Goal: Information Seeking & Learning: Learn about a topic

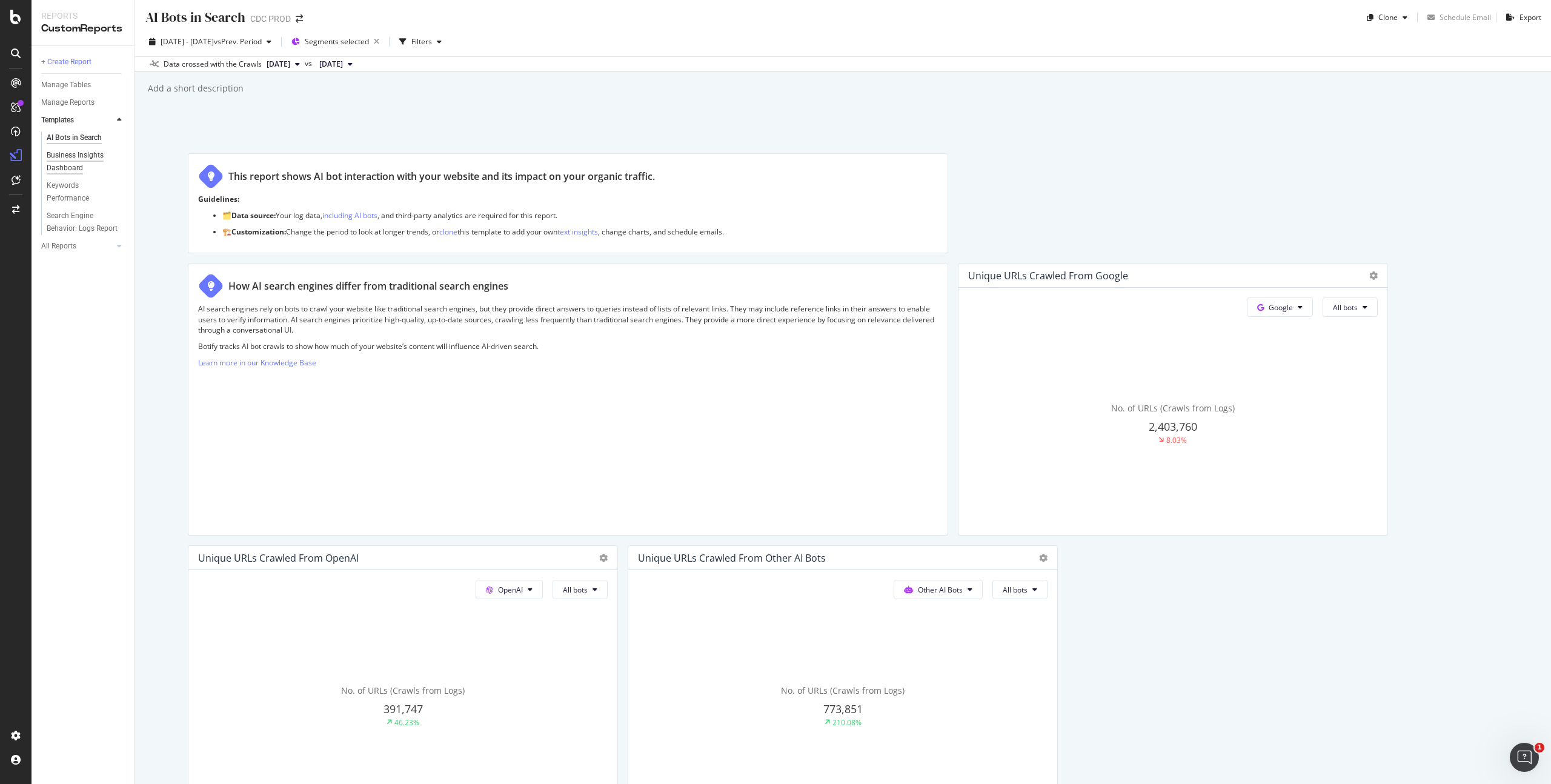
scroll to position [3, 0]
click at [75, 180] on div "RealKeywords" at bounding box center [72, 178] width 54 height 12
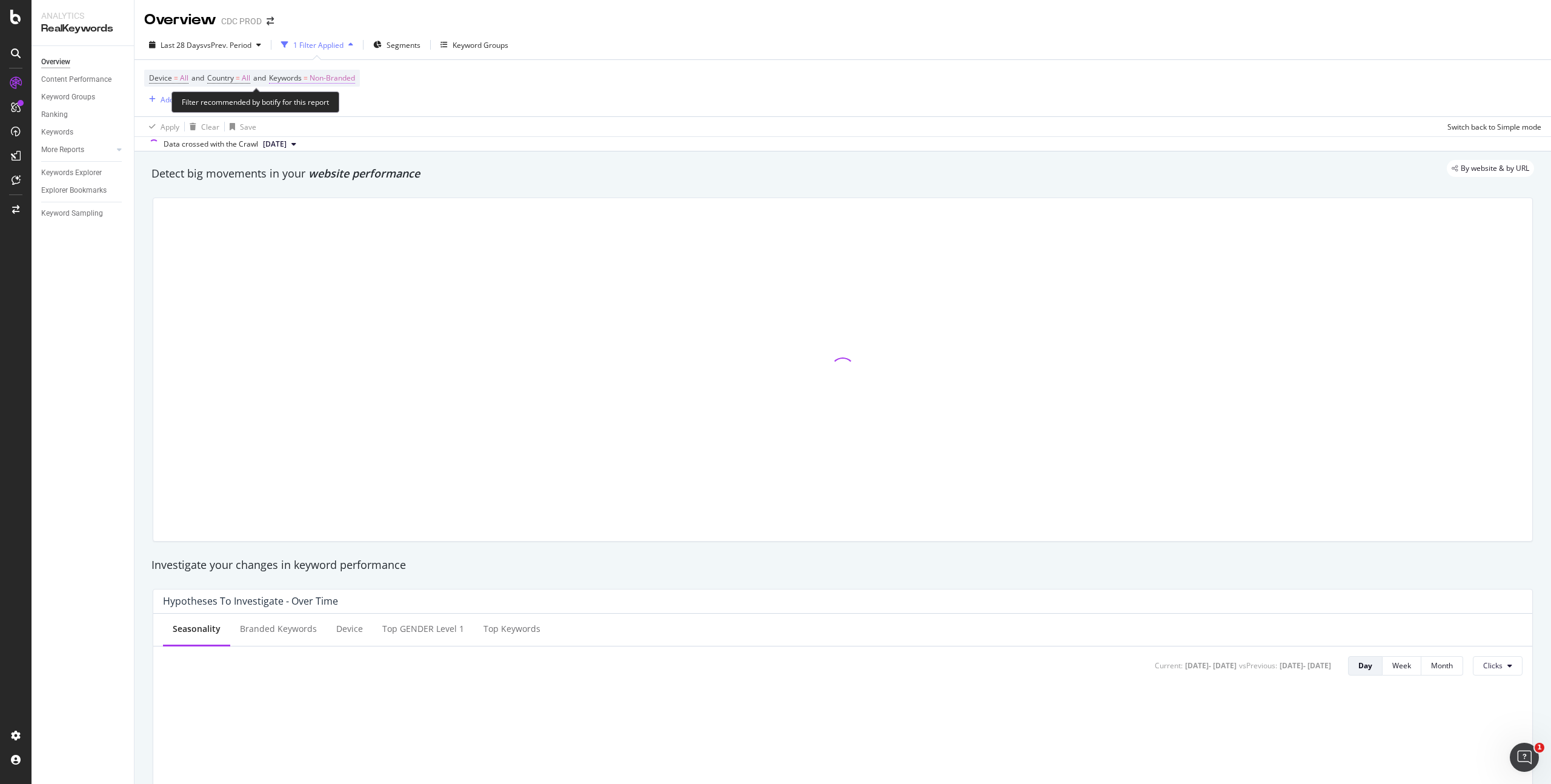
click at [340, 77] on span "Non-Branded" at bounding box center [332, 78] width 46 height 17
click at [313, 111] on span "Non-Branded" at bounding box center [312, 106] width 50 height 11
click at [312, 196] on span "All" at bounding box center [358, 201] width 124 height 11
click at [412, 133] on div "Apply" at bounding box center [410, 133] width 18 height 11
drag, startPoint x: 532, startPoint y: 71, endPoint x: 429, endPoint y: 75, distance: 103.1
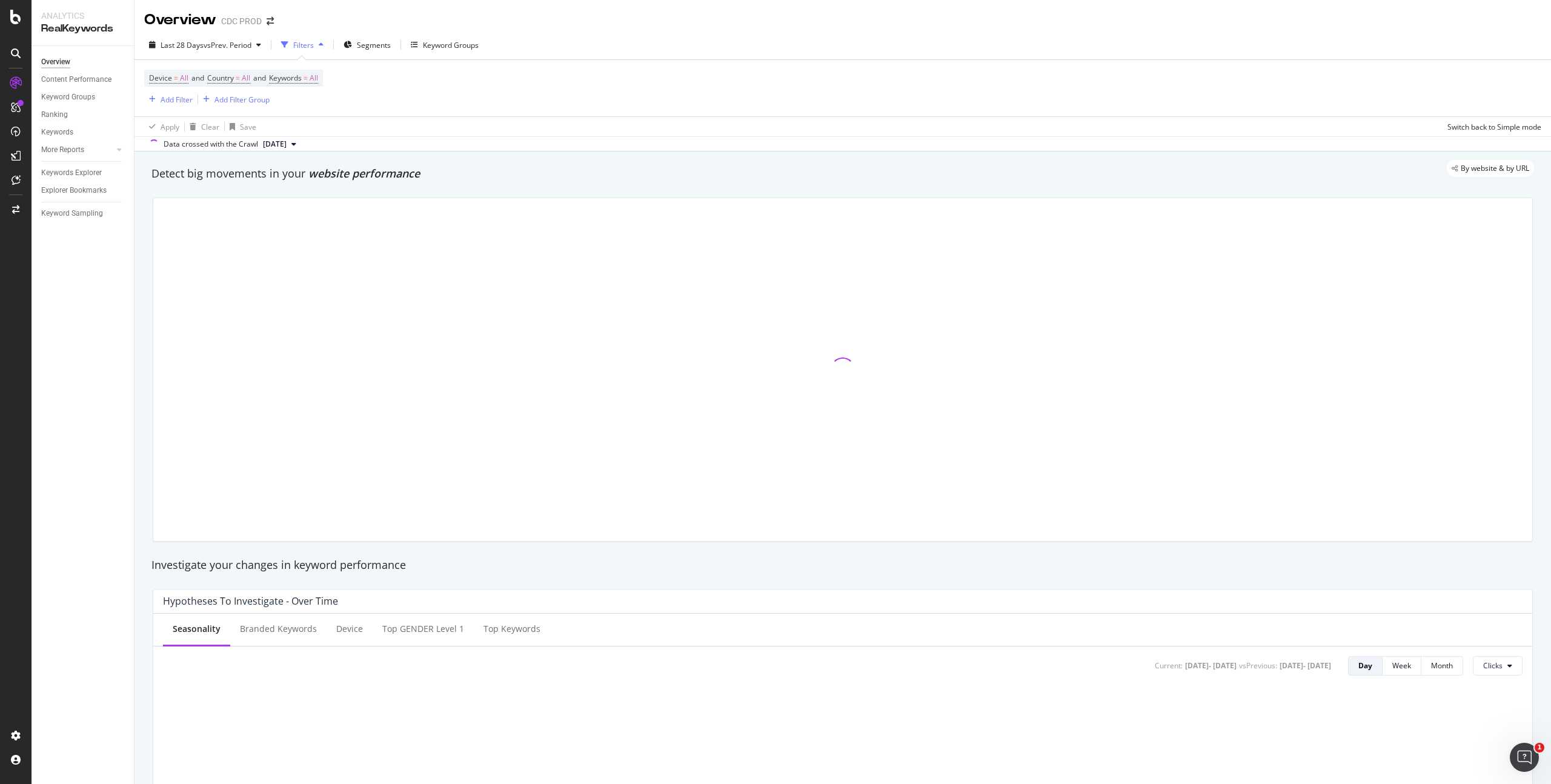
click at [532, 72] on div "Device = All and Country = All and Keywords = All Add Filter Add Filter Group" at bounding box center [842, 88] width 1397 height 56
click at [371, 43] on span "Segments" at bounding box center [373, 46] width 34 height 11
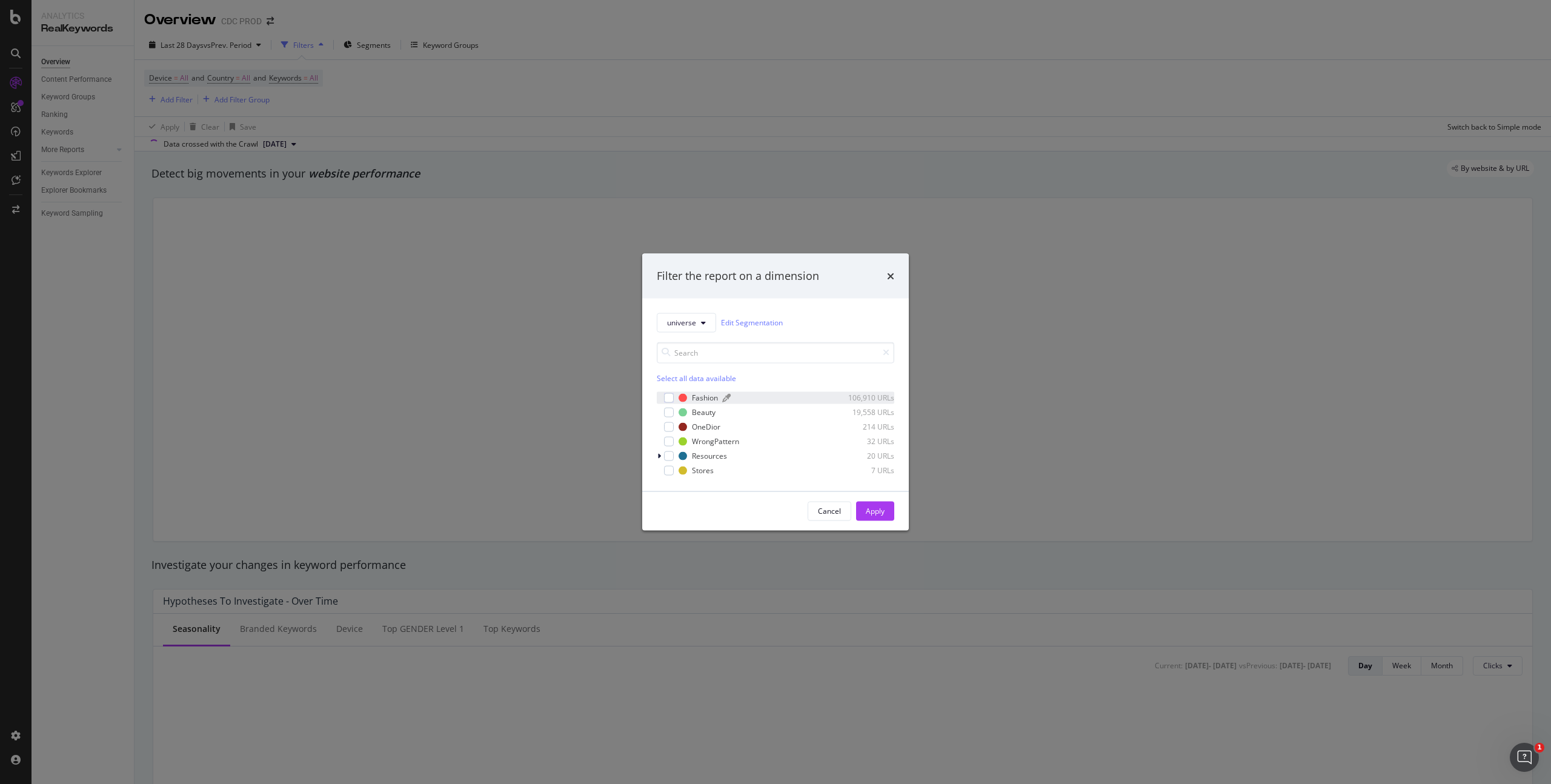
click at [702, 393] on div "Fashion" at bounding box center [704, 398] width 26 height 11
drag, startPoint x: 709, startPoint y: 427, endPoint x: 748, endPoint y: 443, distance: 42.2
click at [709, 427] on div "OneDior" at bounding box center [705, 427] width 28 height 11
click at [879, 516] on div "Apply" at bounding box center [875, 511] width 18 height 18
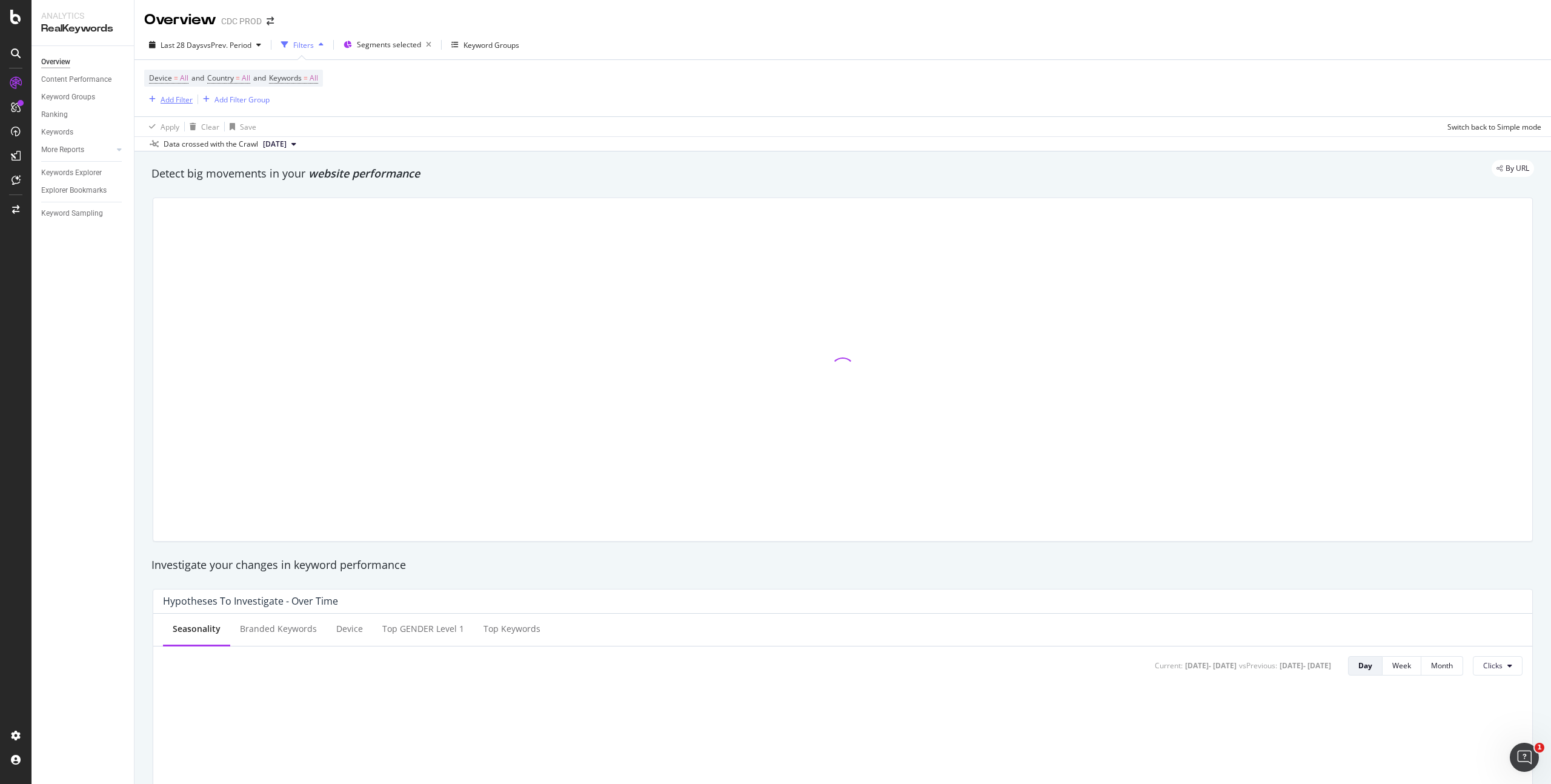
click at [171, 98] on div "Add Filter" at bounding box center [176, 100] width 32 height 11
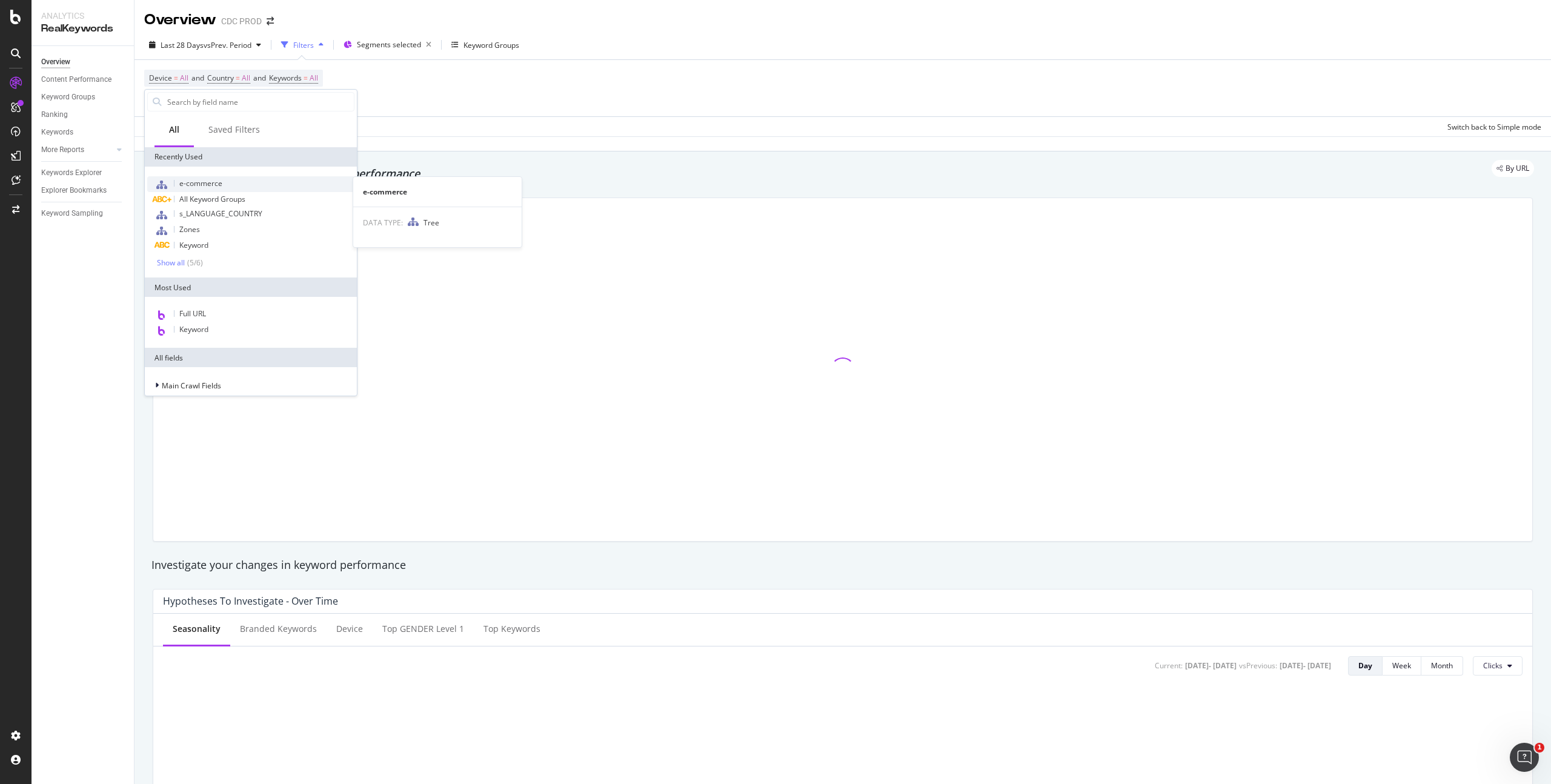
click at [211, 181] on span "e-commerce" at bounding box center [200, 184] width 43 height 11
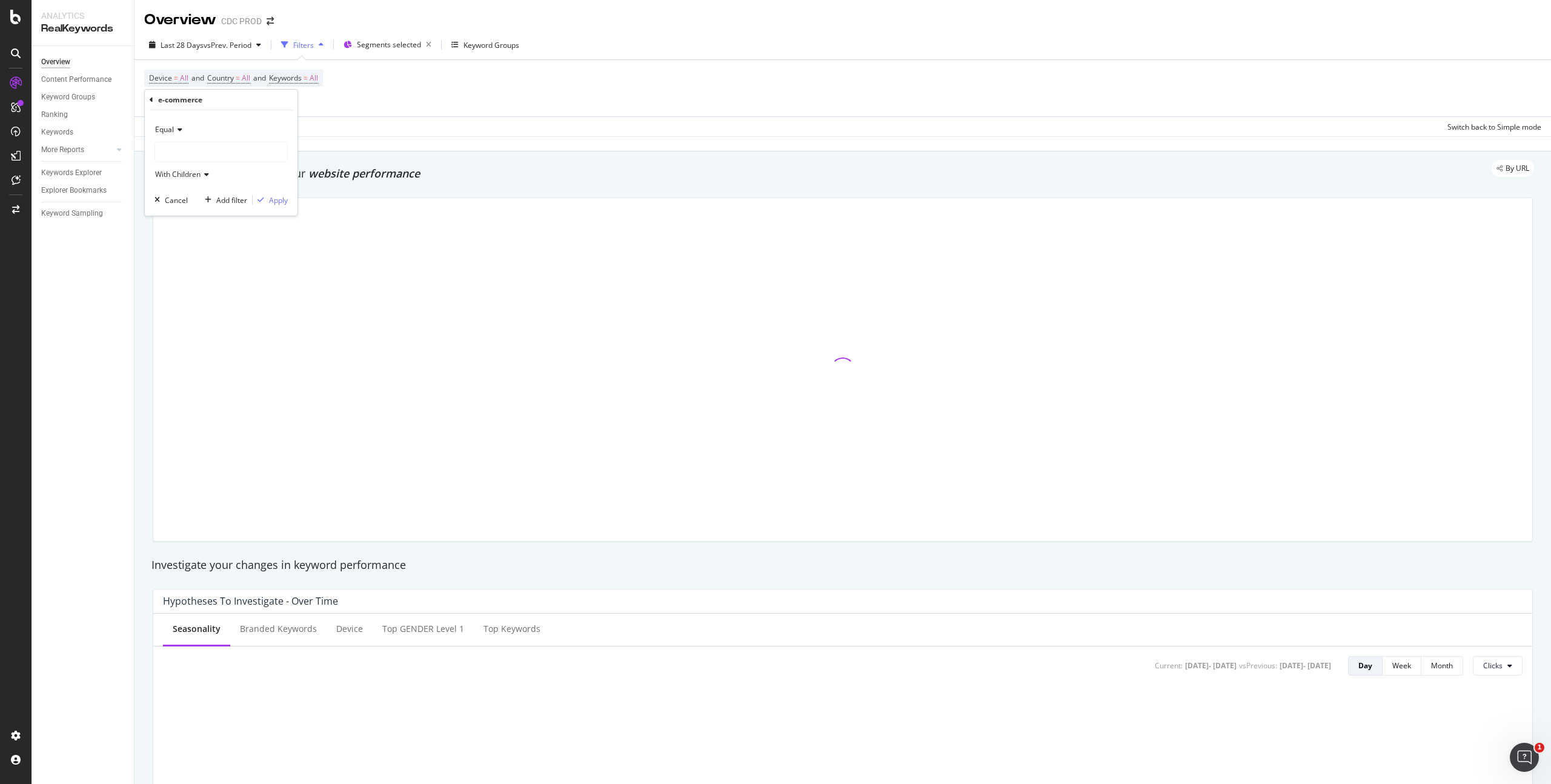
click at [182, 150] on div at bounding box center [221, 151] width 132 height 19
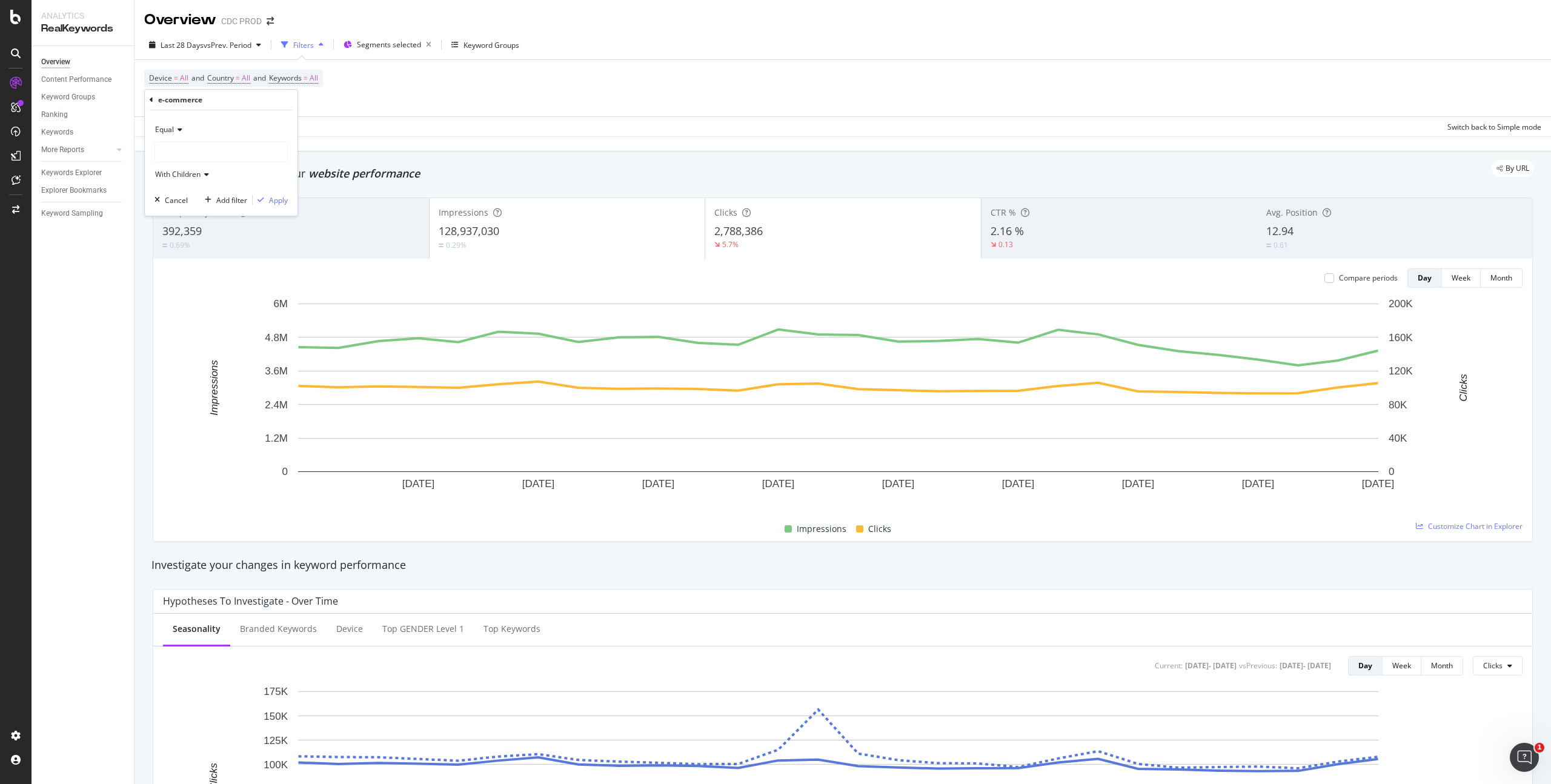
click at [189, 159] on div at bounding box center [221, 151] width 132 height 19
click at [201, 176] on span "ecommerce" at bounding box center [187, 177] width 40 height 11
click at [275, 199] on div "Apply" at bounding box center [278, 200] width 18 height 11
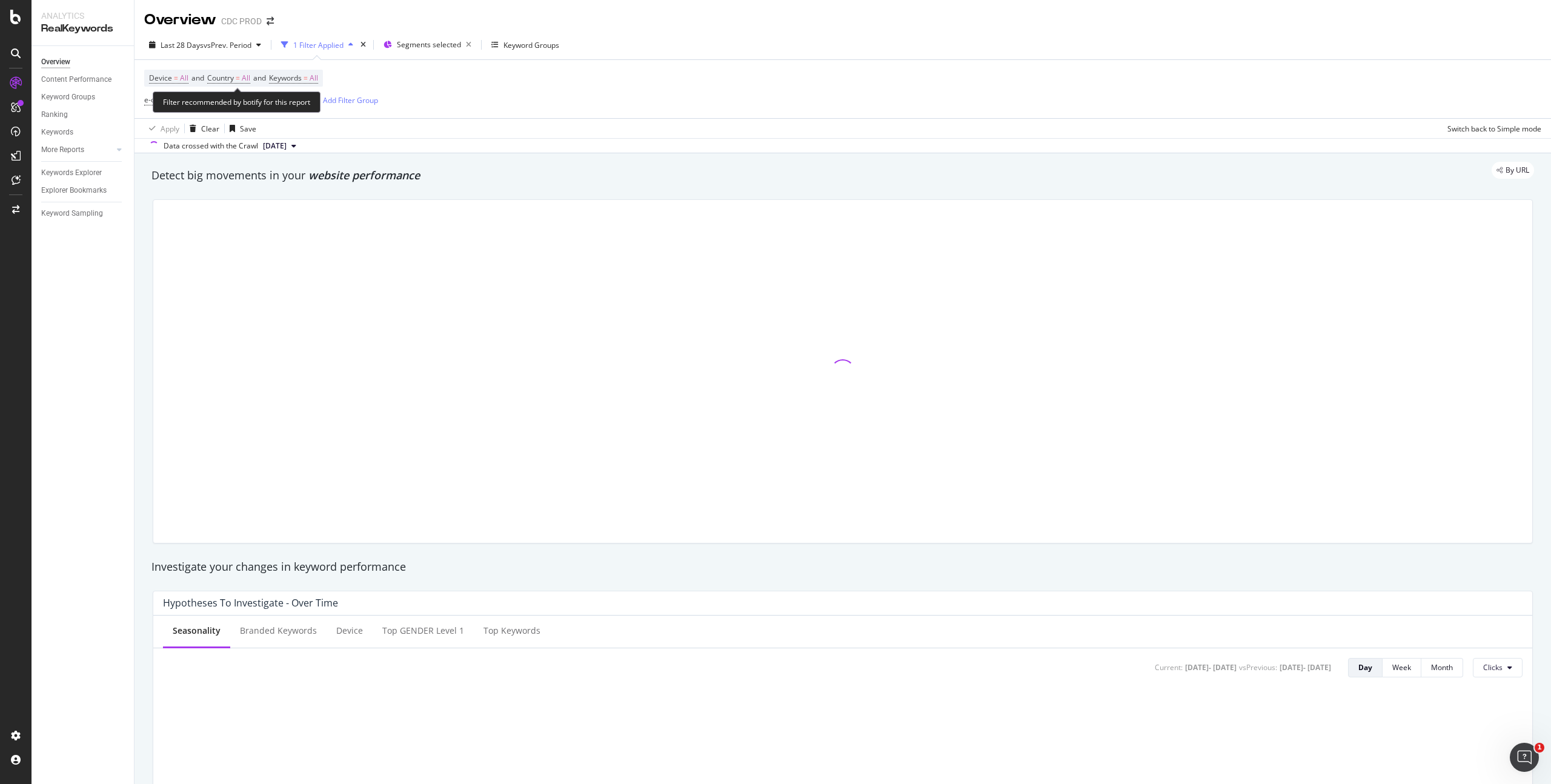
click at [506, 100] on div "Device = All and Country = All and Keywords = All e-commerce = ecommerce/* Add …" at bounding box center [842, 89] width 1397 height 58
click at [279, 104] on div "Add Filter" at bounding box center [285, 100] width 32 height 11
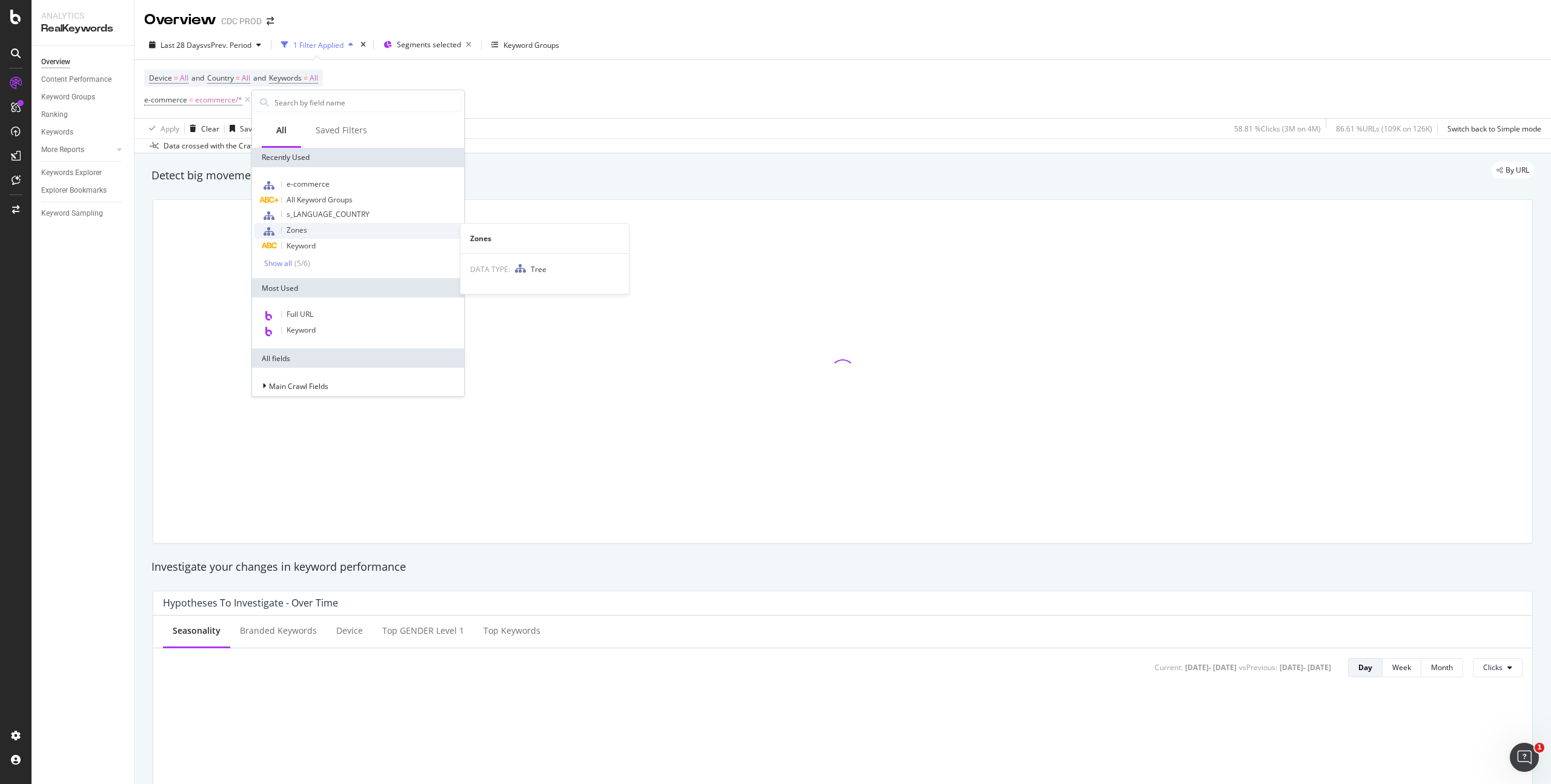
click at [326, 231] on div "Zones" at bounding box center [358, 231] width 207 height 16
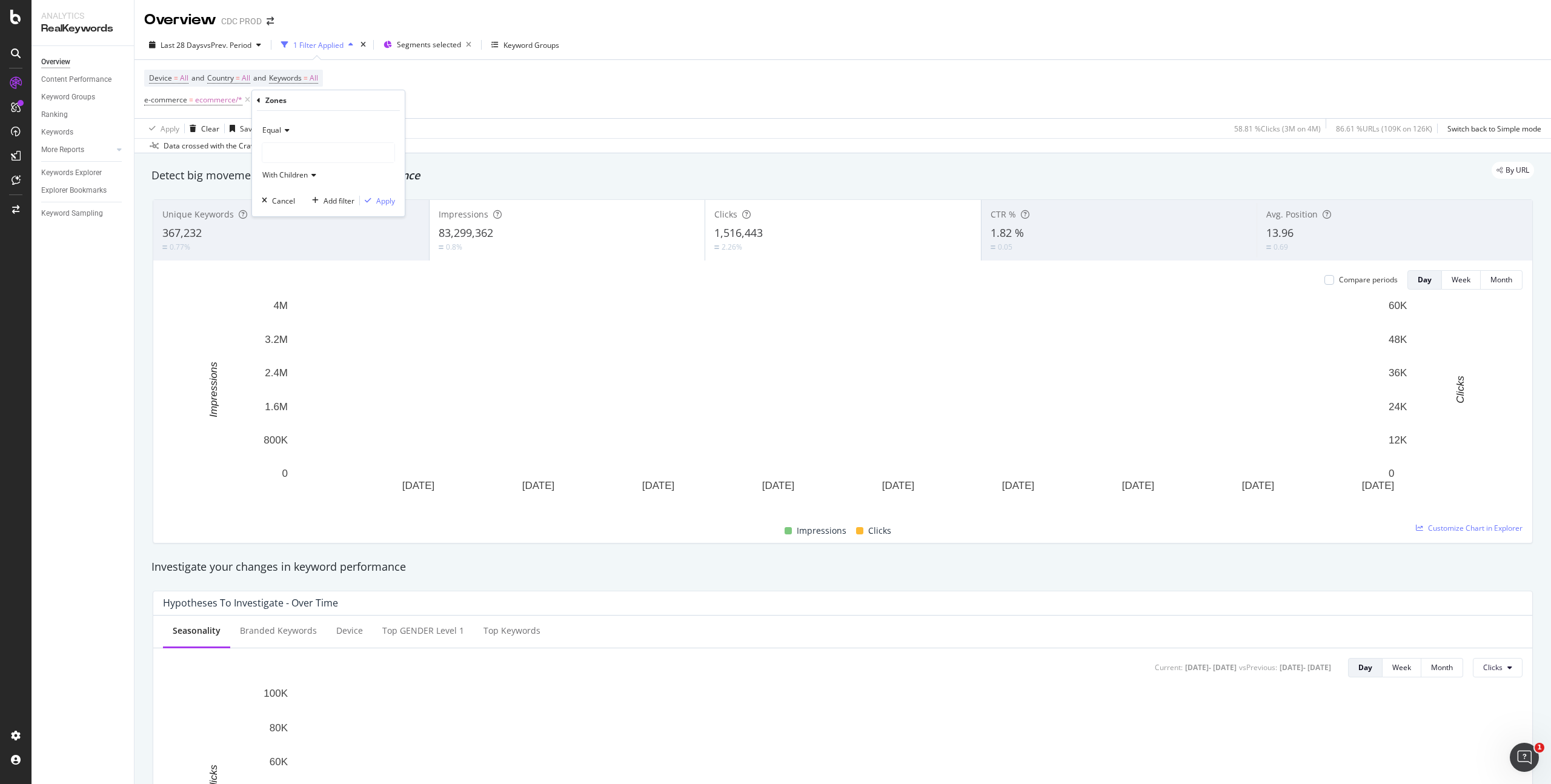
click at [301, 147] on div at bounding box center [328, 152] width 132 height 19
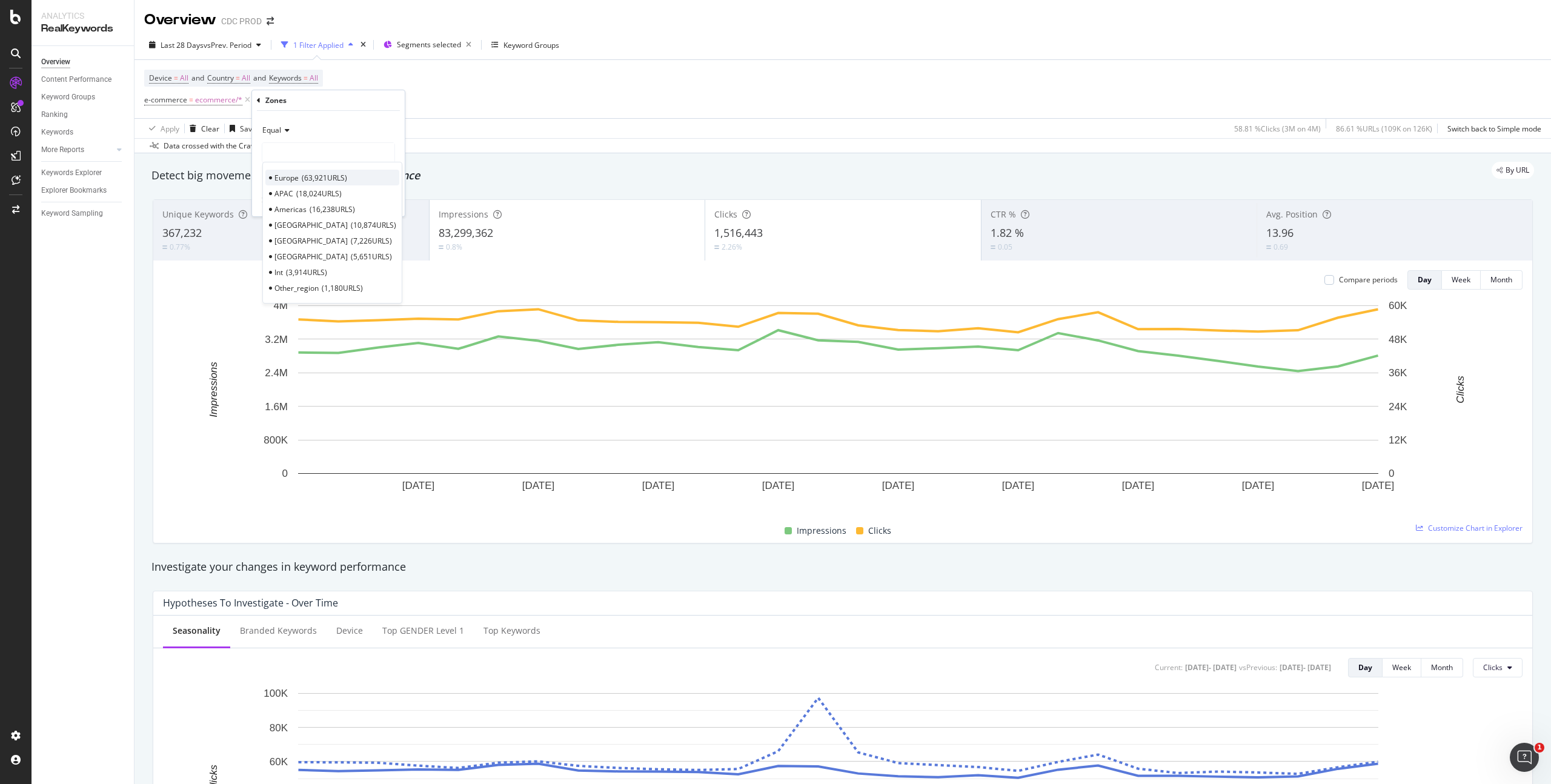
click at [304, 177] on span "63,921 URLS" at bounding box center [324, 178] width 46 height 11
click at [393, 202] on div "Apply" at bounding box center [385, 201] width 18 height 11
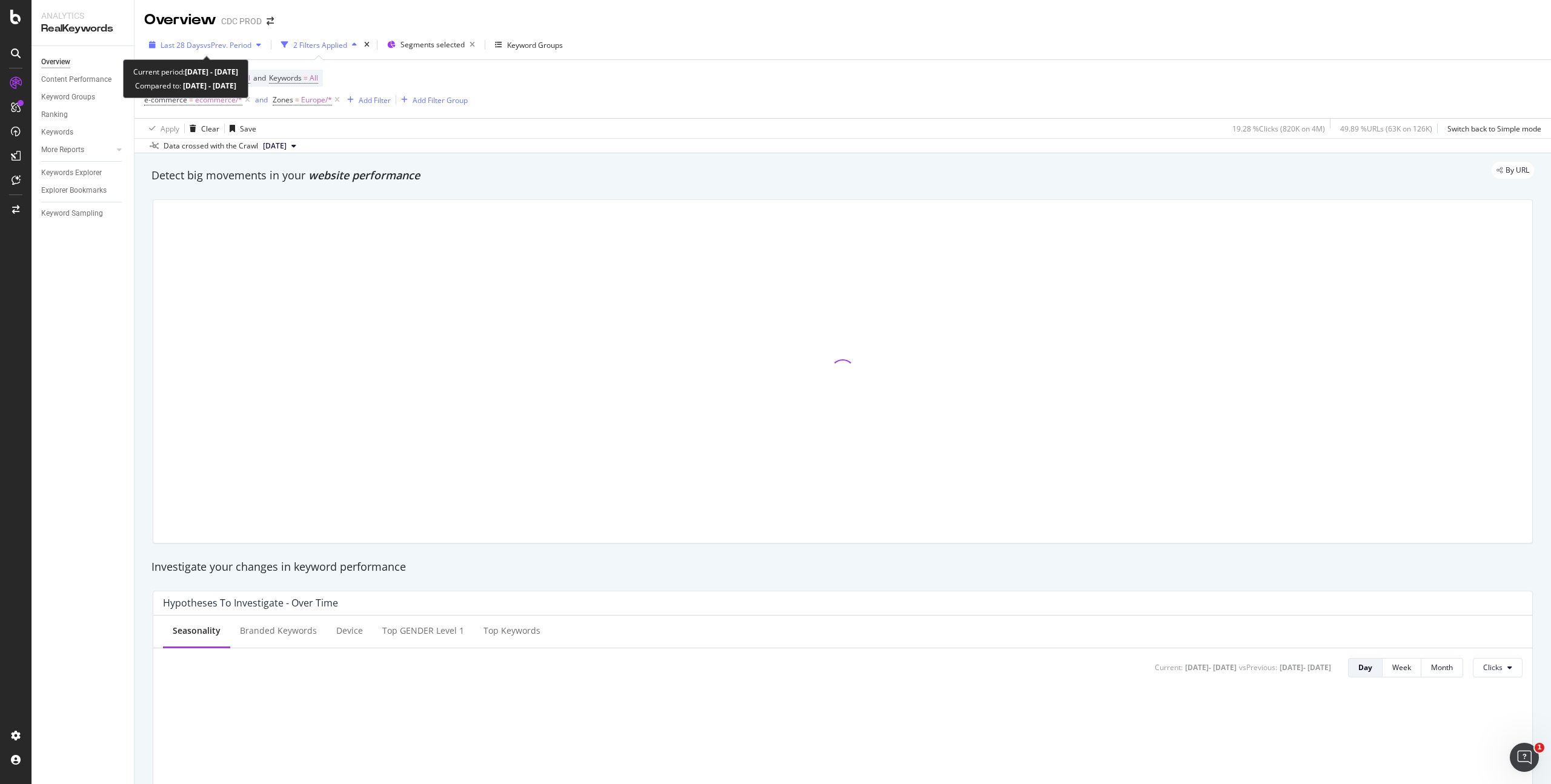
click at [219, 43] on span "vs Prev. Period" at bounding box center [227, 46] width 48 height 11
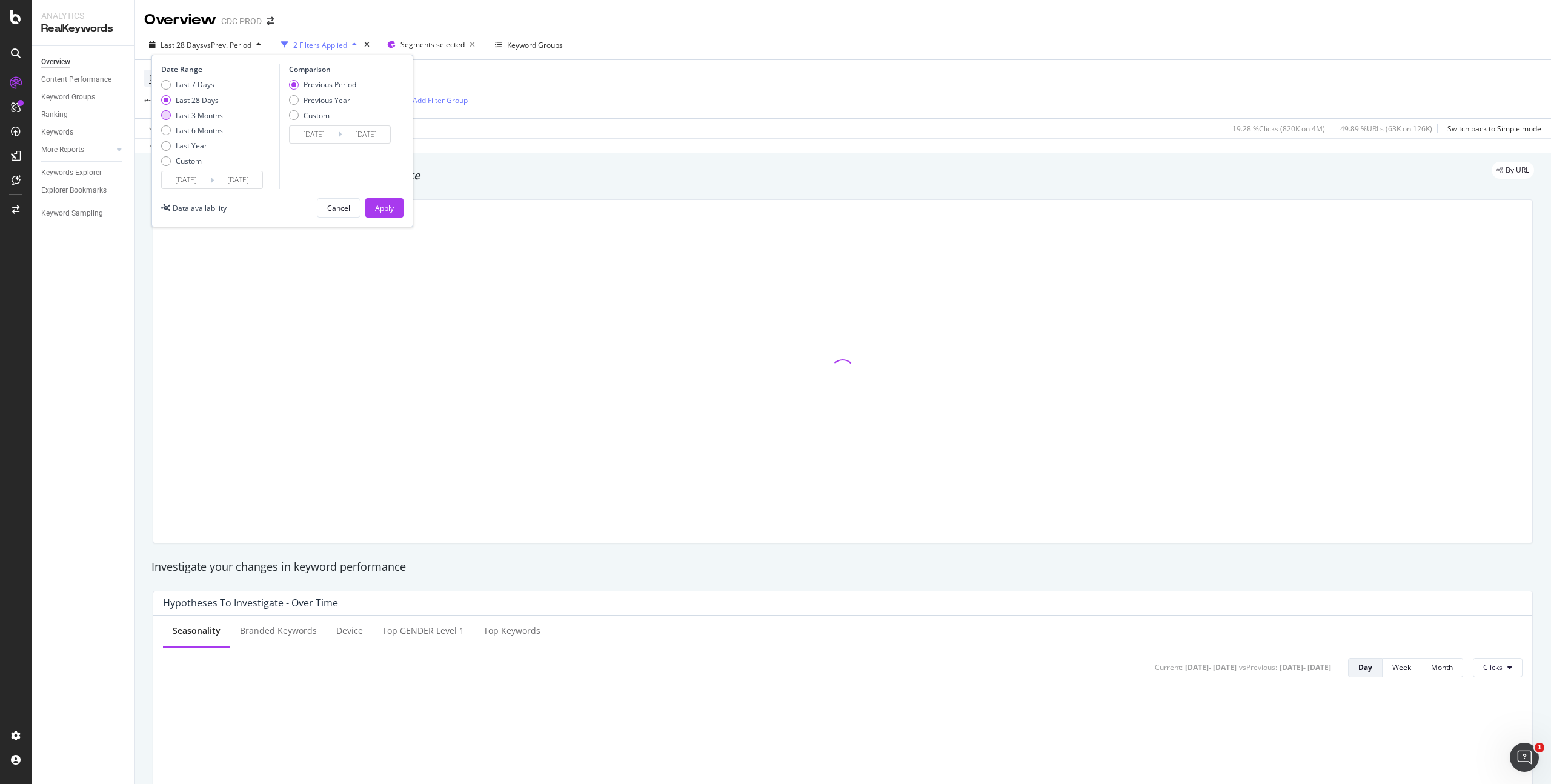
click at [209, 114] on div "Last 3 Months" at bounding box center [199, 116] width 48 height 11
type input "[DATE]"
click at [343, 98] on div "Previous Year" at bounding box center [326, 100] width 47 height 11
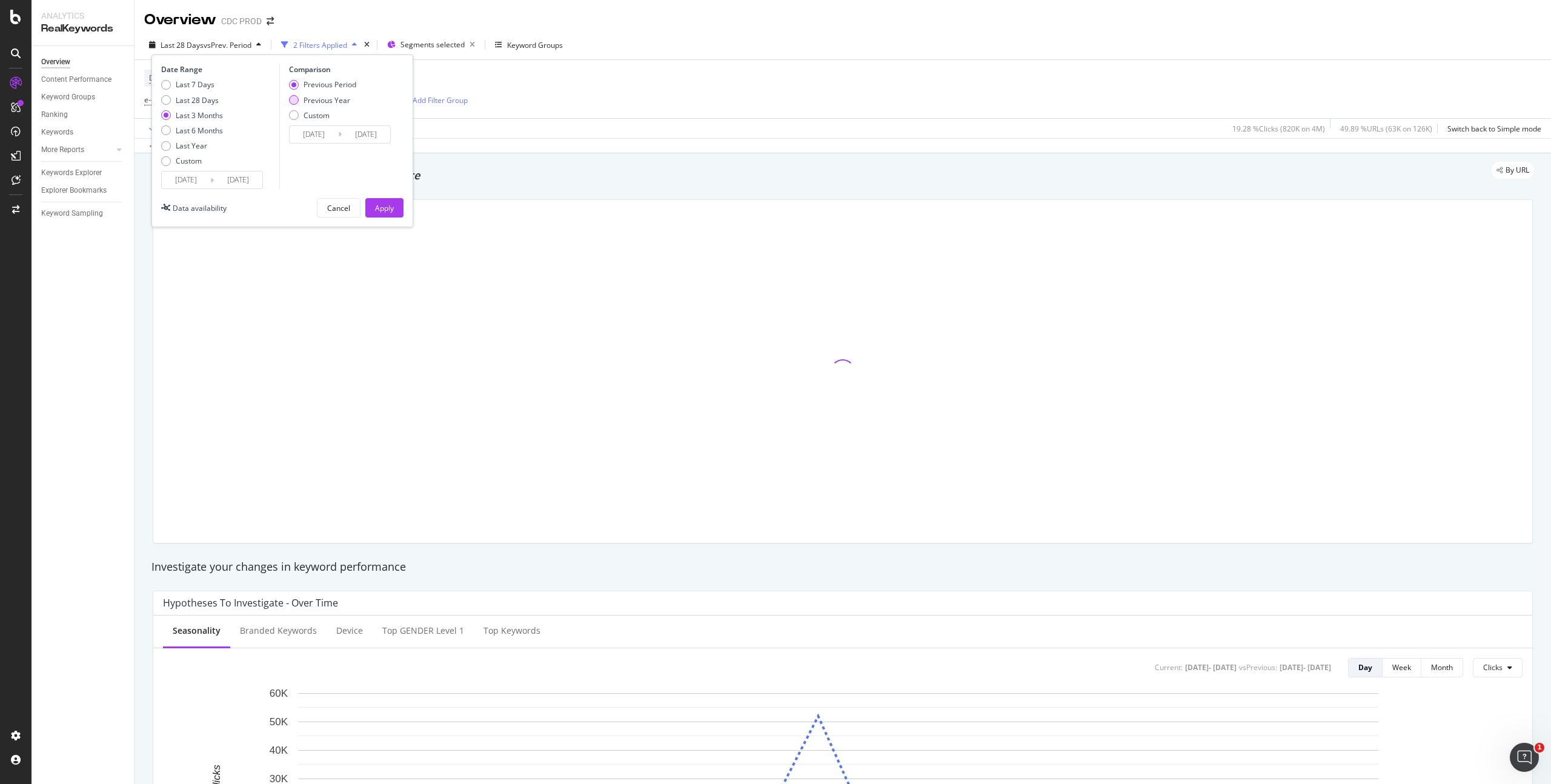
type input "[DATE]"
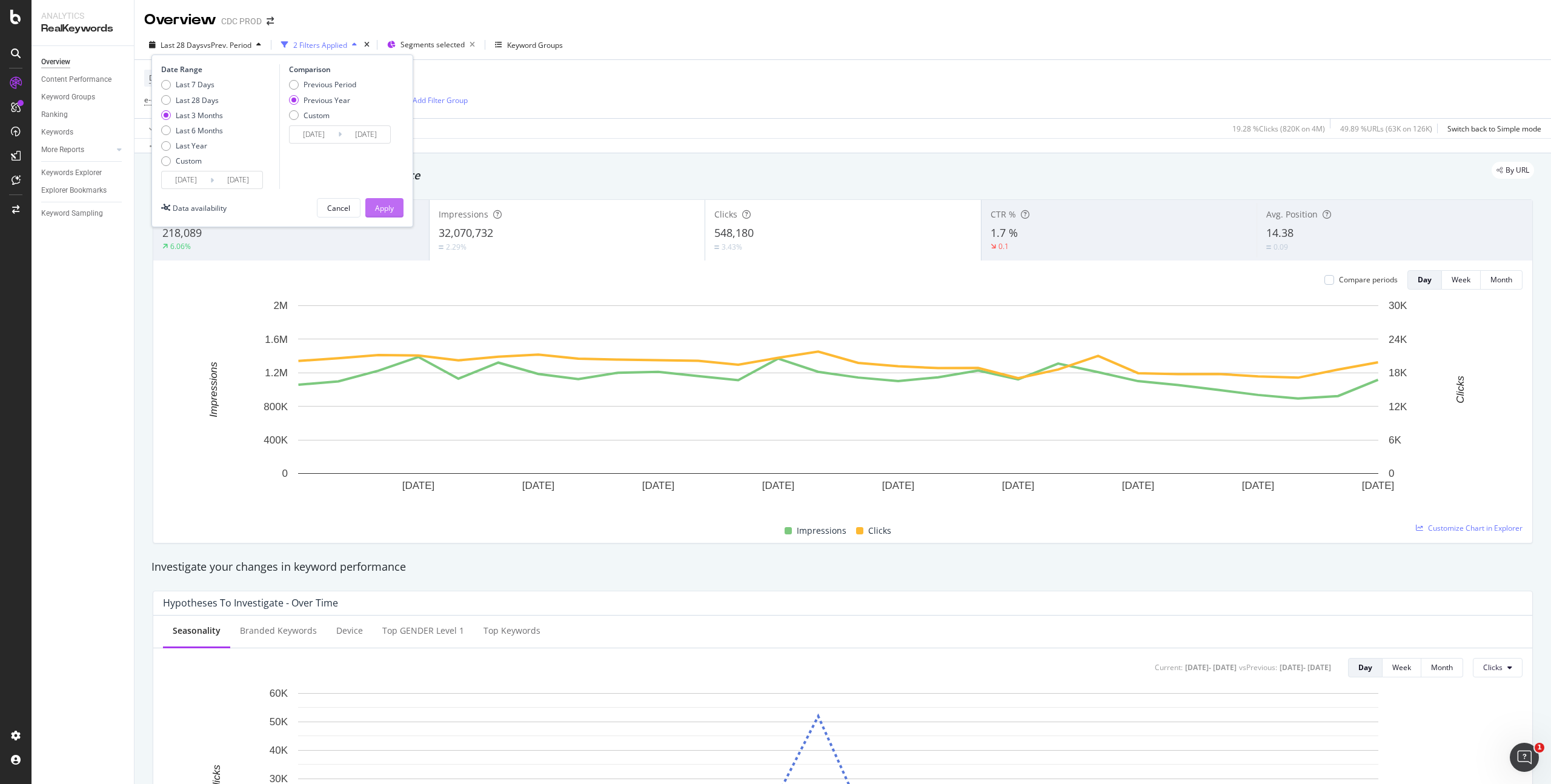
click at [376, 209] on div "Apply" at bounding box center [384, 208] width 18 height 11
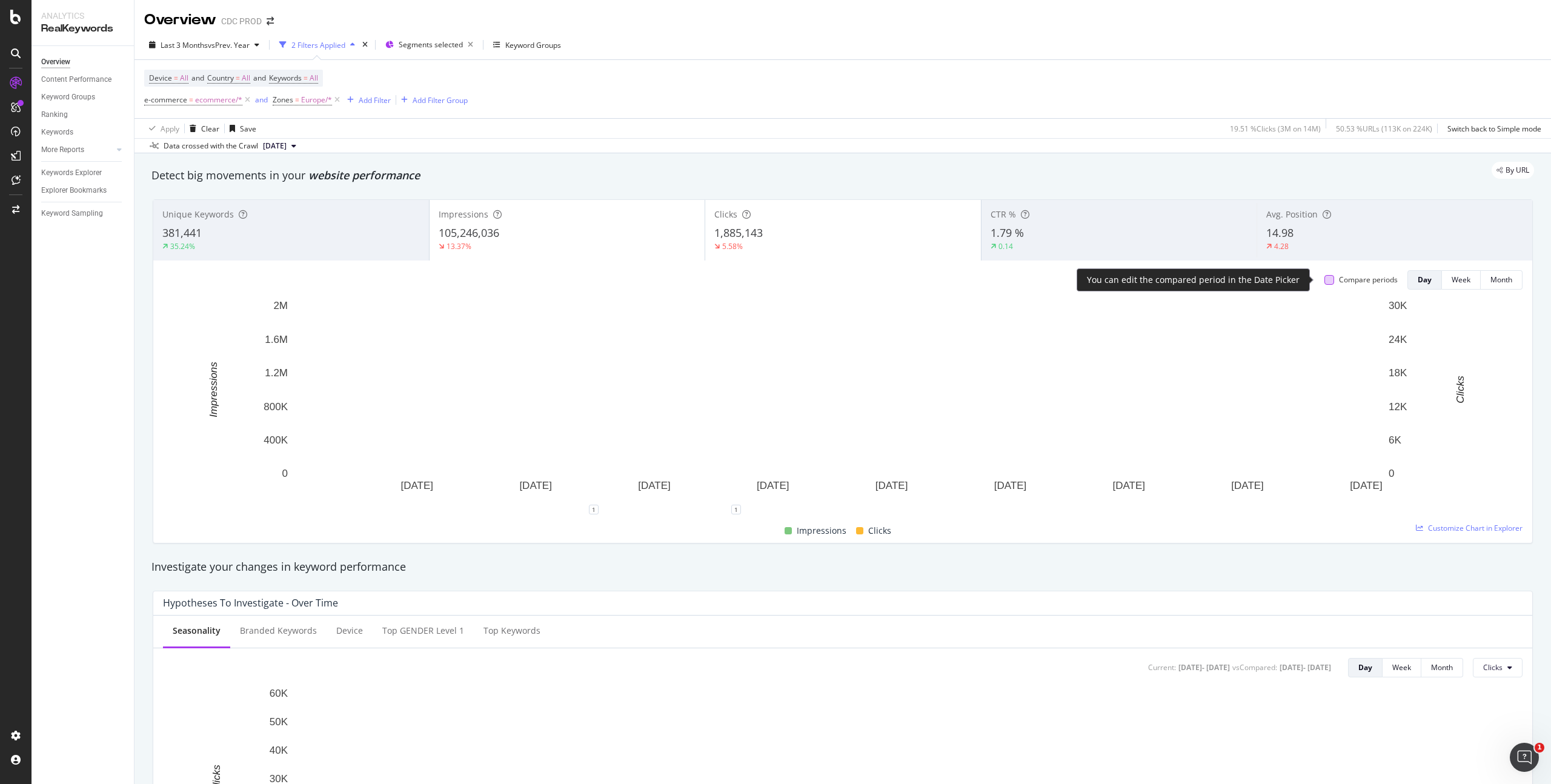
click at [1324, 281] on div at bounding box center [1329, 279] width 10 height 10
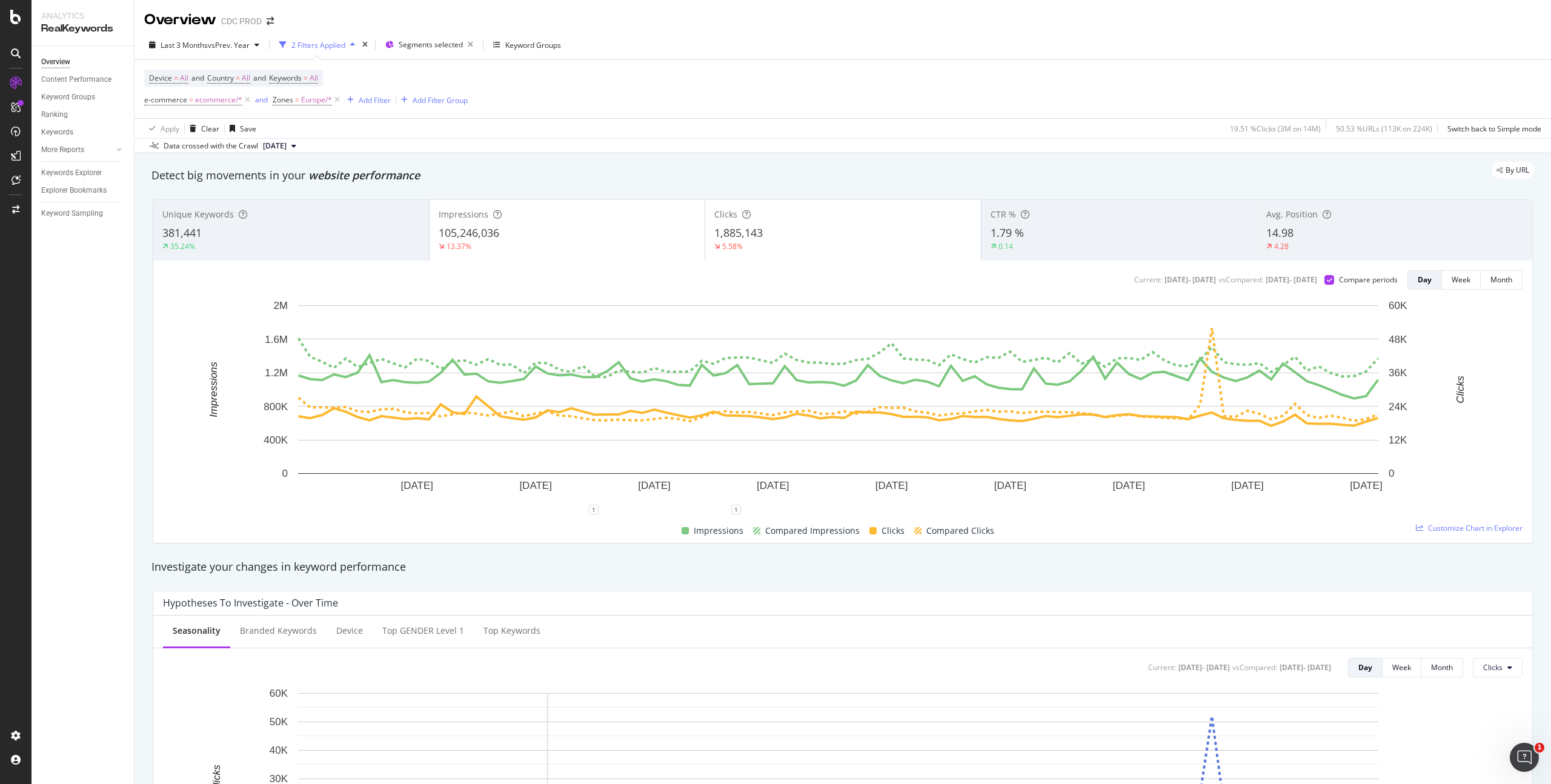
click at [604, 232] on div "105,246,036" at bounding box center [567, 233] width 258 height 16
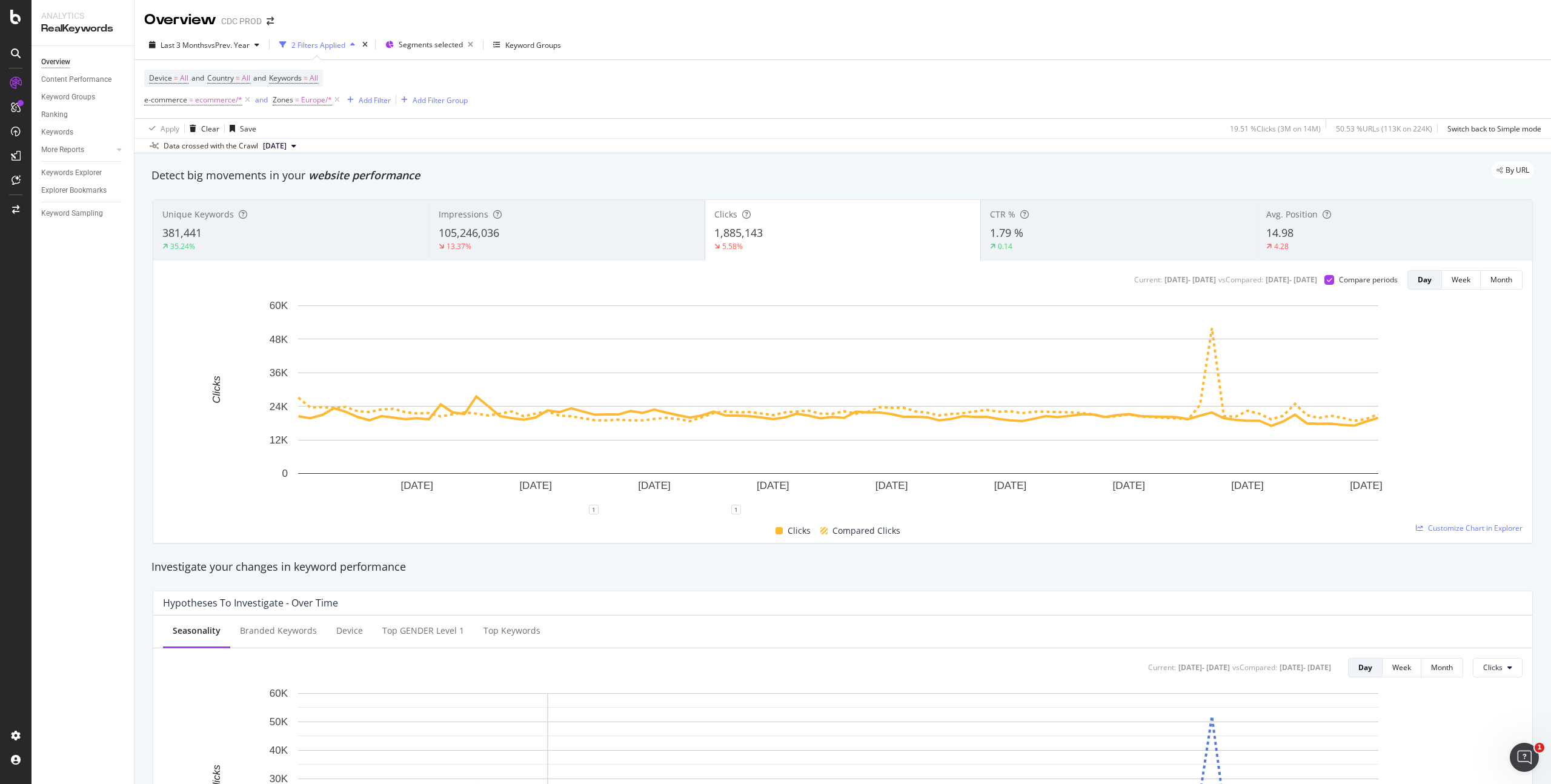
click at [577, 232] on div "105,246,036" at bounding box center [567, 233] width 257 height 16
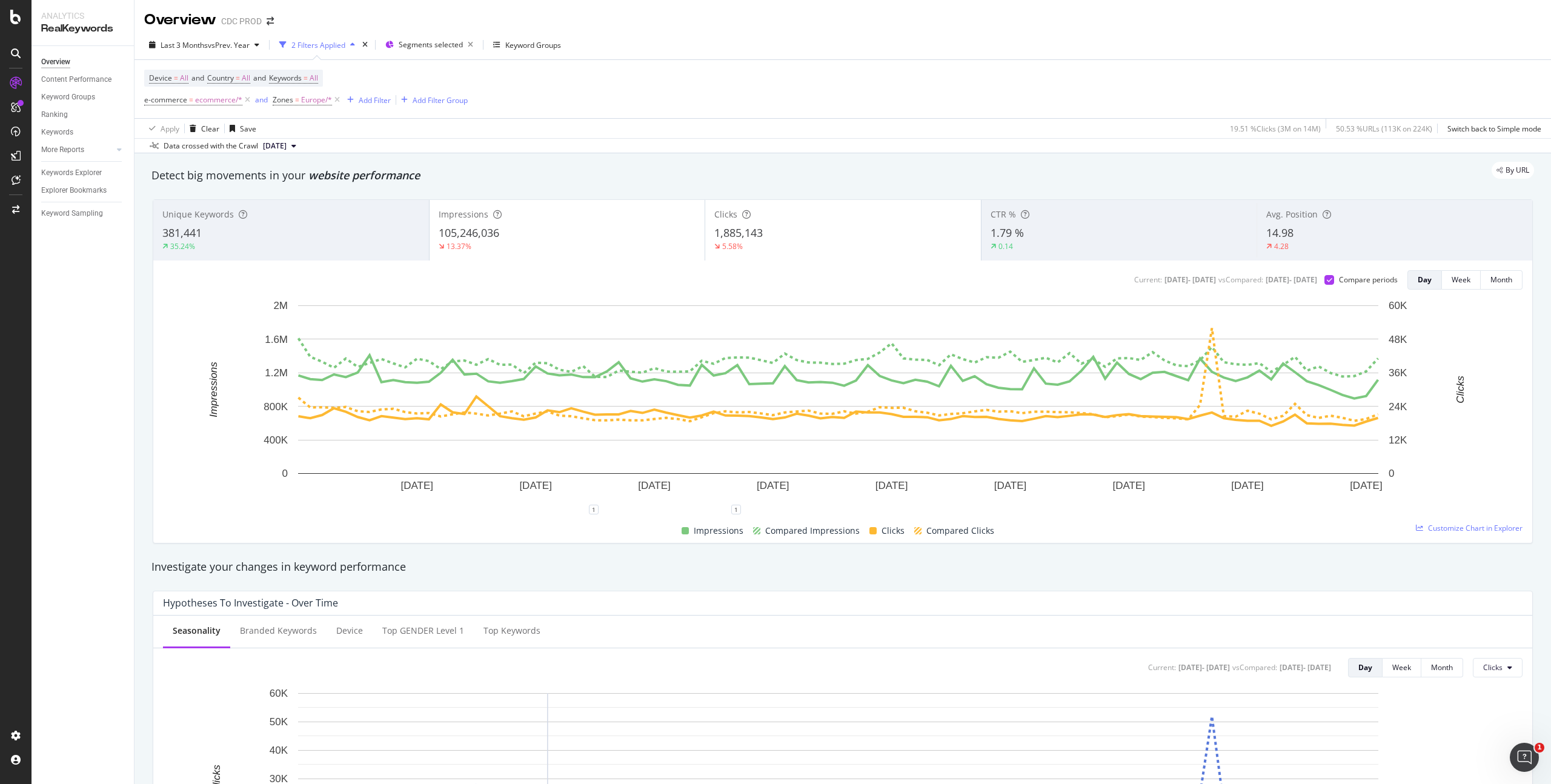
click at [792, 231] on div "1,885,143" at bounding box center [843, 233] width 258 height 16
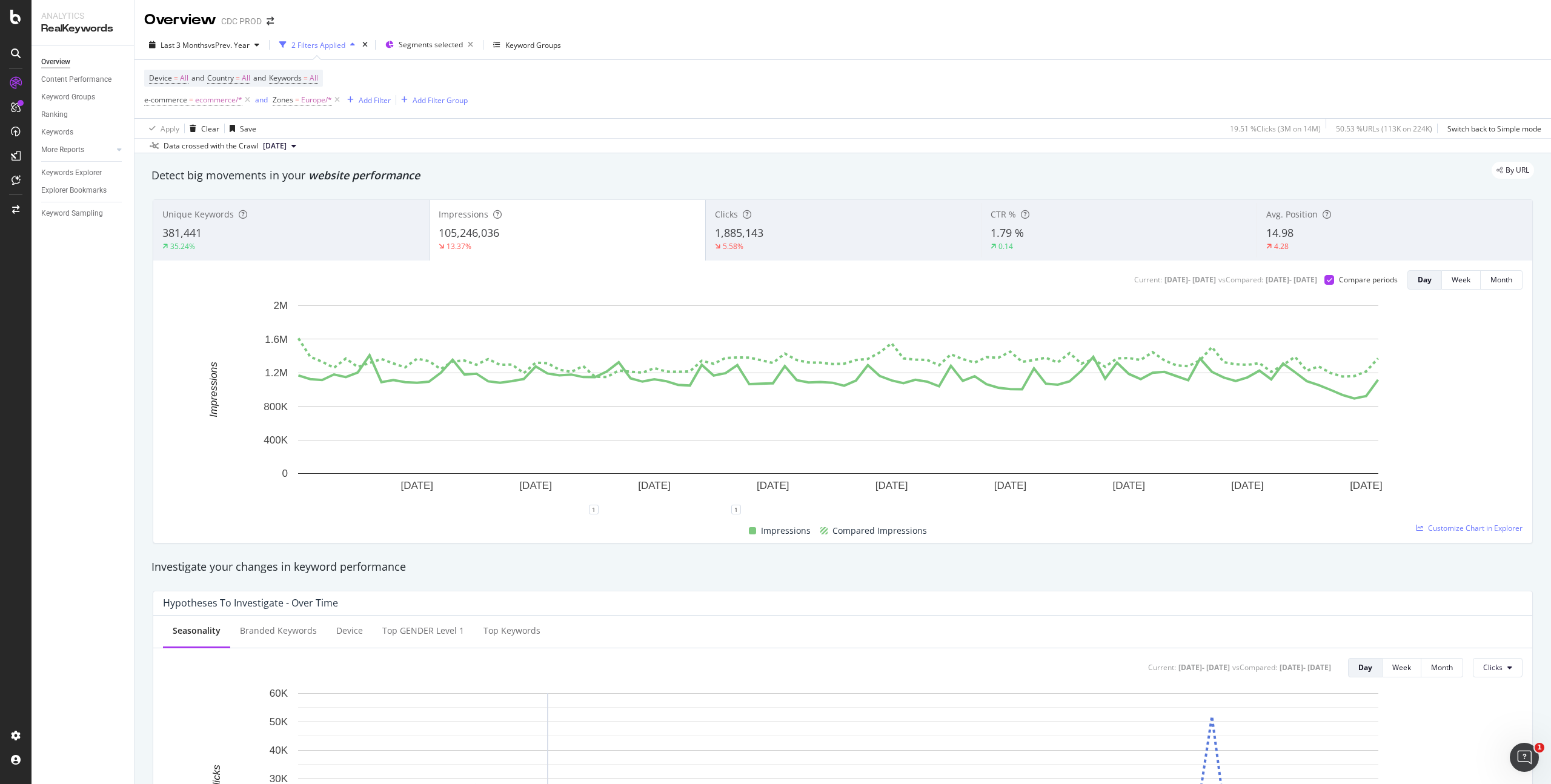
click at [770, 234] on div "1,885,143" at bounding box center [844, 233] width 258 height 16
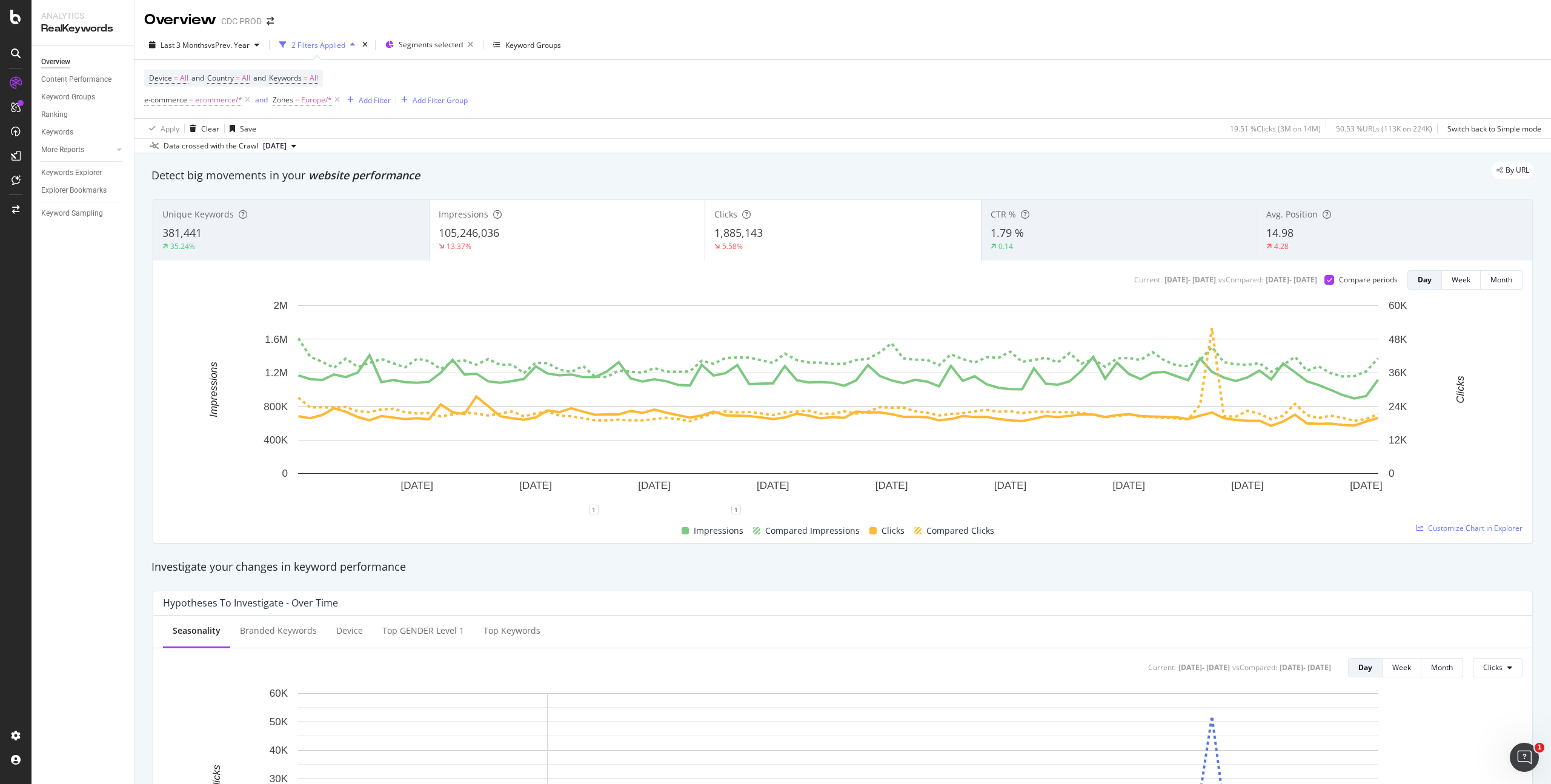
click at [1084, 231] on div "1.79 %" at bounding box center [1119, 233] width 258 height 16
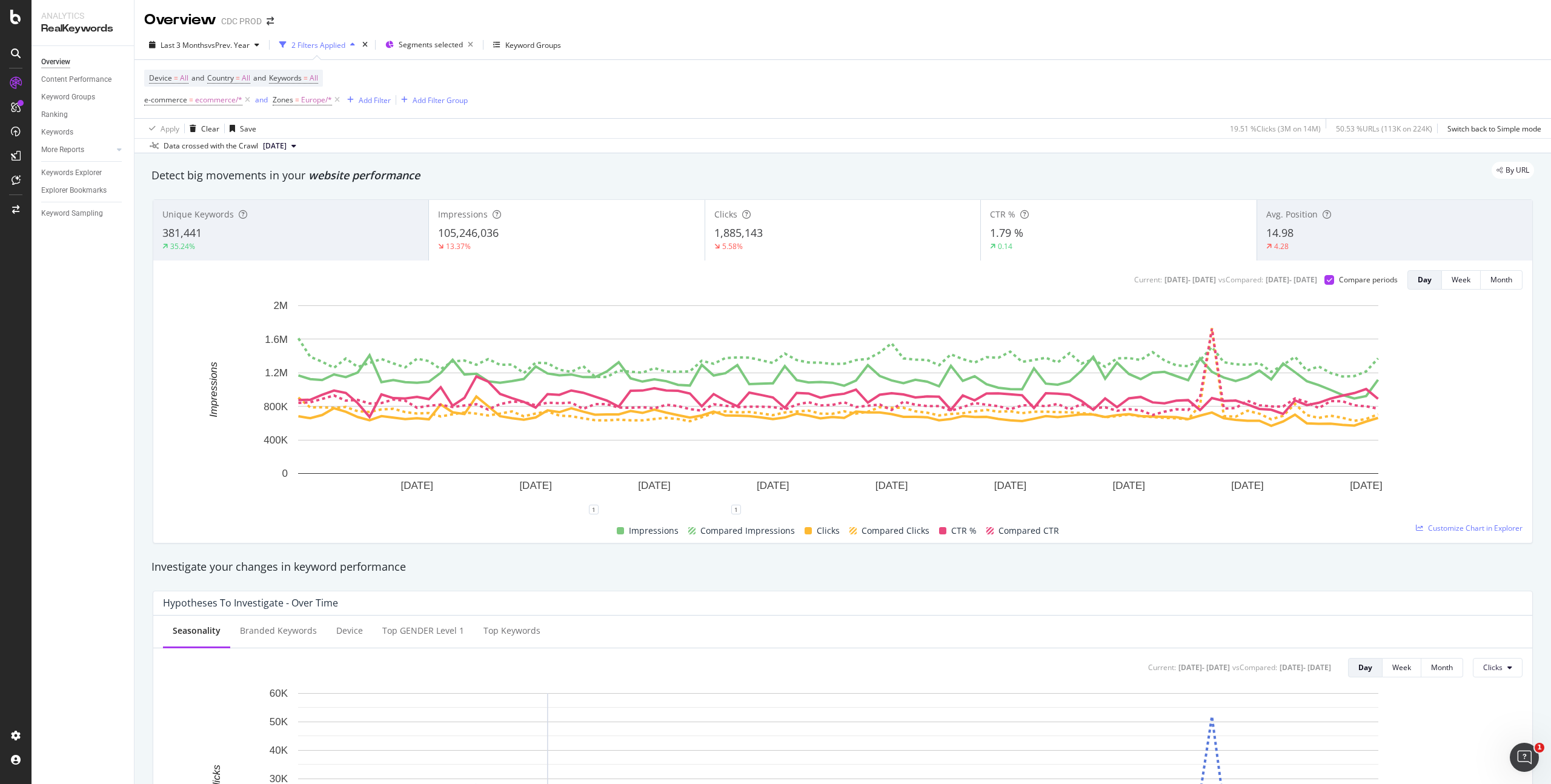
click at [791, 241] on div "5.58%" at bounding box center [842, 246] width 257 height 11
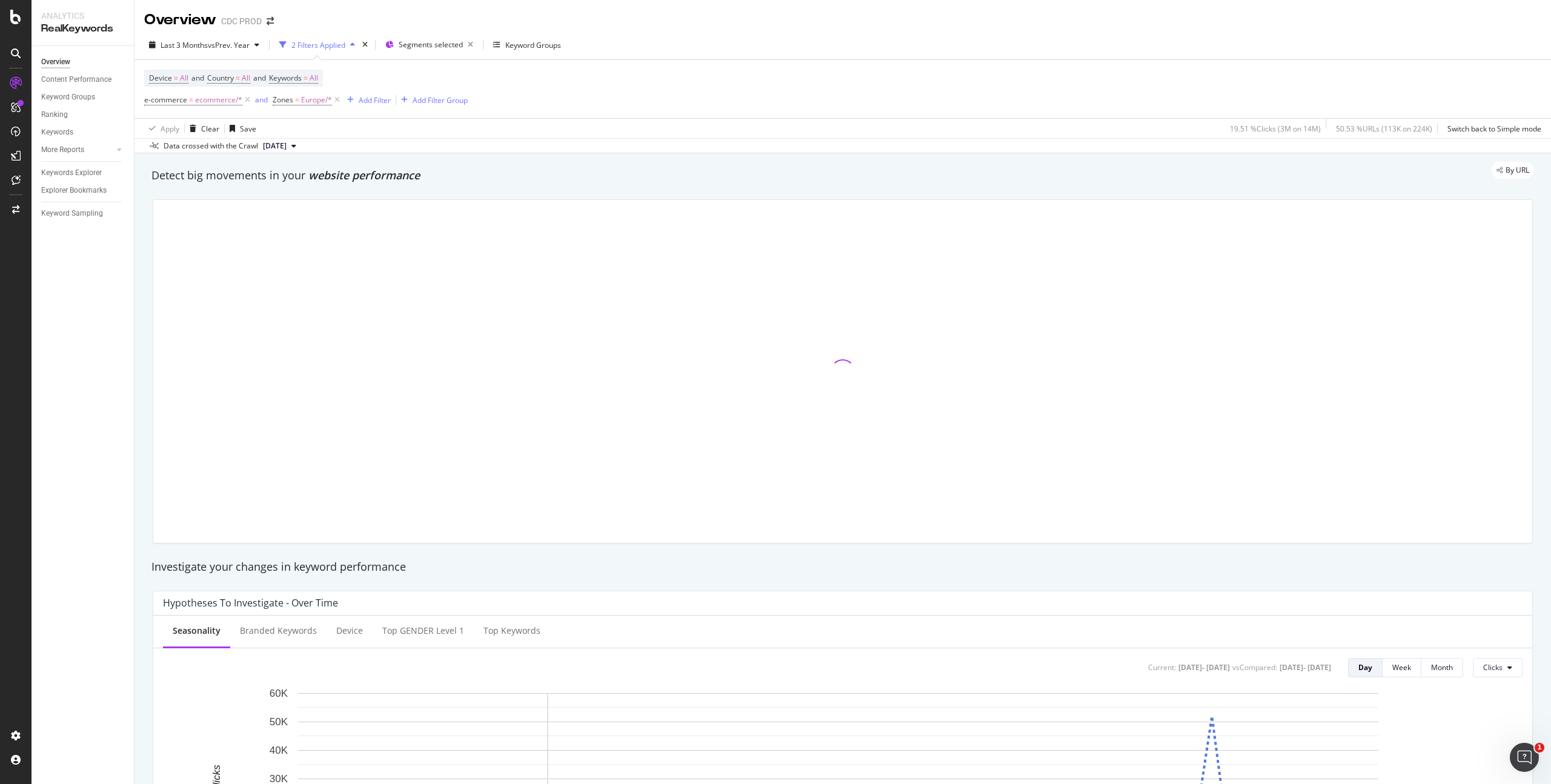
click at [566, 232] on div at bounding box center [842, 371] width 1379 height 343
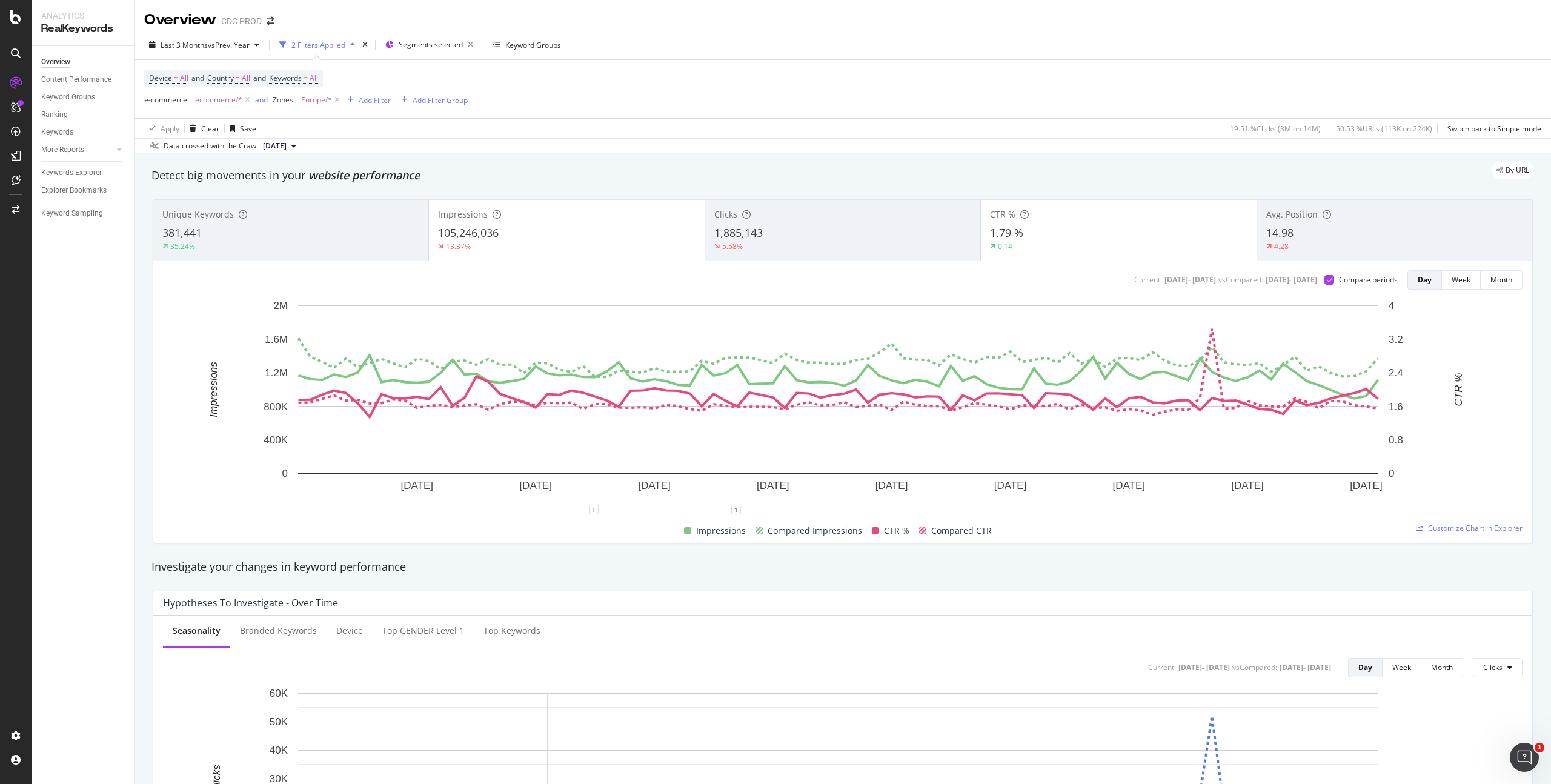
click at [565, 236] on div "105,246,036" at bounding box center [566, 233] width 257 height 16
